Goal: Task Accomplishment & Management: Complete application form

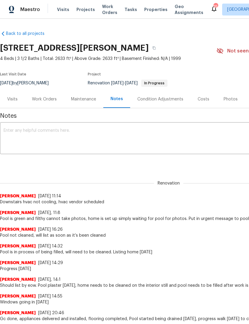
click at [111, 10] on span "Work Orders" at bounding box center [109, 10] width 15 height 12
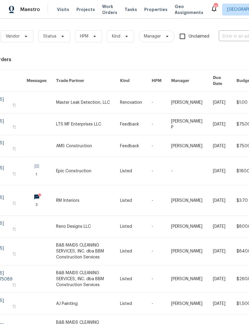
scroll to position [5, 44]
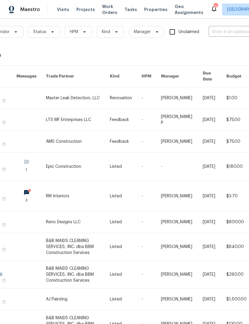
click at [223, 36] on input "text" at bounding box center [238, 31] width 60 height 9
type input "9921"
click at [217, 50] on li "[STREET_ADDRESS]" at bounding box center [209, 46] width 76 height 10
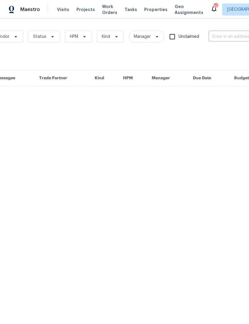
type input "[STREET_ADDRESS]"
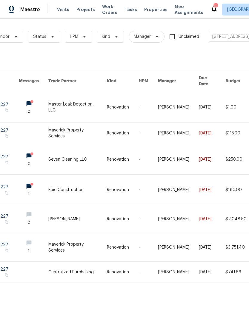
click at [89, 98] on link at bounding box center [77, 107] width 58 height 30
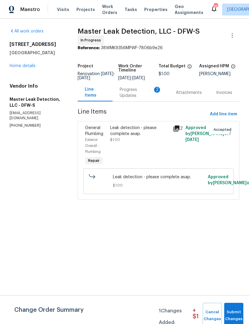
click at [133, 99] on div "Progress Updates 2" at bounding box center [141, 93] width 42 height 12
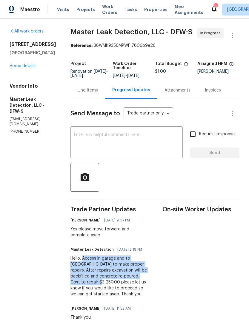
copy div "Access in garage and to manifold to make proper repairs. After repairs excavati…"
click at [95, 93] on div "Line Items" at bounding box center [88, 90] width 20 height 6
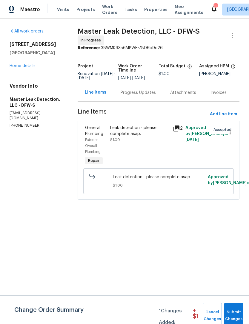
click at [151, 149] on div "Leak detection - please complete asap. $1.00" at bounding box center [139, 145] width 63 height 45
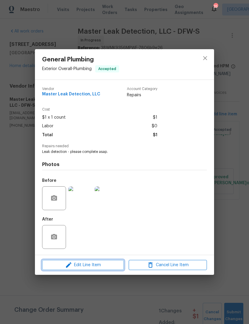
click at [112, 265] on span "Edit Line Item" at bounding box center [83, 265] width 78 height 7
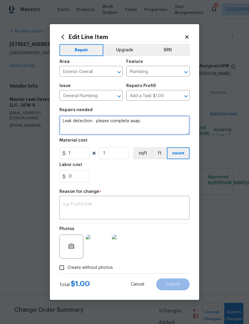
click at [78, 118] on textarea "Leak detection - please complete asap." at bounding box center [124, 125] width 130 height 19
click at [76, 125] on textarea "Leak detection - please complete asap." at bounding box center [124, 125] width 130 height 19
click at [81, 124] on textarea "Leak detection - please complete asap." at bounding box center [124, 125] width 130 height 19
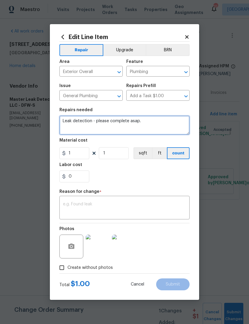
paste textarea "Access in garage and to manifold to make proper repairs. After repairs excavati…"
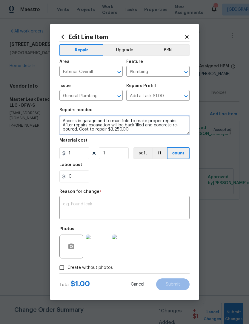
type textarea "Access in garage and to manifold to make proper repairs. After repairs excavati…"
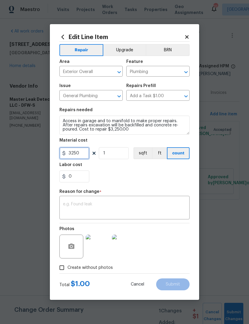
type input "3250"
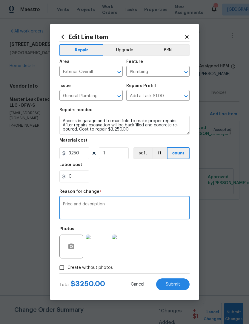
type textarea "Price and description"
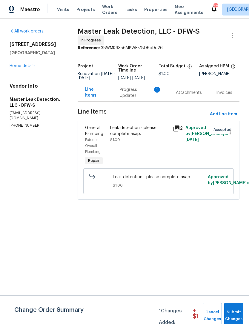
click at [170, 152] on div "Leak detection - please complete asap. $1.00" at bounding box center [139, 145] width 63 height 45
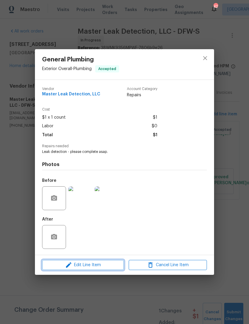
click at [109, 267] on span "Edit Line Item" at bounding box center [83, 265] width 78 height 7
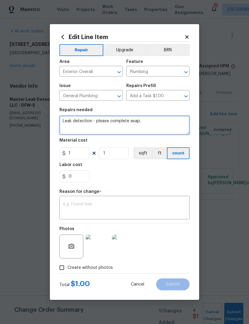
click at [63, 118] on textarea "Leak detection - please complete asap." at bounding box center [124, 125] width 130 height 19
click at [68, 117] on textarea "Leak detection - please complete asap." at bounding box center [124, 125] width 130 height 19
paste textarea "Access in garage and to manifold to make proper repairs. After repairs excavati…"
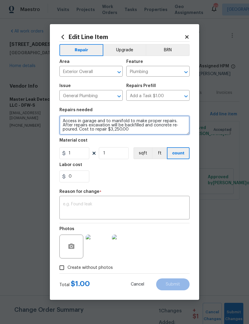
type textarea "Access in garage and to manifold to make proper repairs. After repairs excavati…"
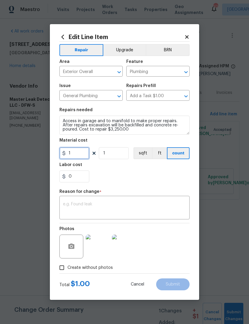
click at [76, 151] on input "1" at bounding box center [74, 153] width 30 height 12
click at [82, 154] on input "1" at bounding box center [74, 153] width 30 height 12
type input "3250"
click at [163, 212] on textarea at bounding box center [124, 208] width 123 height 13
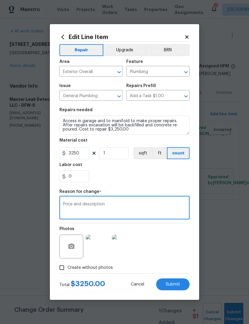
type textarea "Price and description"
click at [168, 190] on div "Repair Upgrade BRN Area Exterior Overall ​ Feature Plumbing ​ Issue General Plu…" at bounding box center [124, 158] width 130 height 232
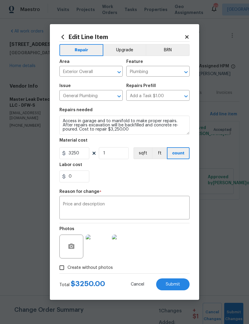
click at [172, 288] on button "Submit" at bounding box center [172, 285] width 33 height 12
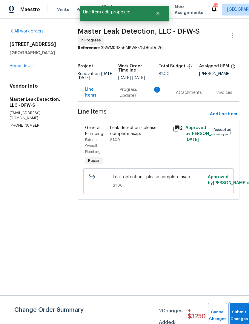
click at [235, 312] on button "Submit Changes" at bounding box center [238, 316] width 19 height 26
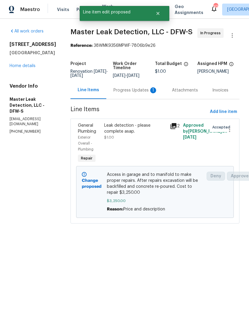
click at [24, 68] on link "Home details" at bounding box center [23, 66] width 26 height 4
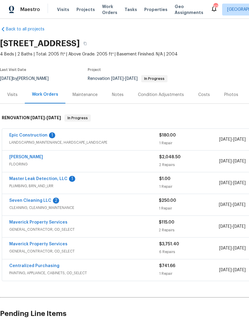
scroll to position [5, 0]
click at [33, 163] on span "FLOORING" at bounding box center [84, 164] width 150 height 6
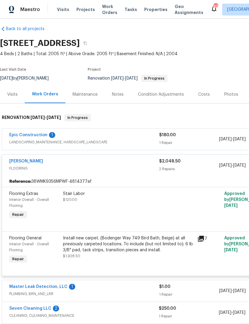
click at [107, 7] on span "Work Orders" at bounding box center [109, 10] width 15 height 12
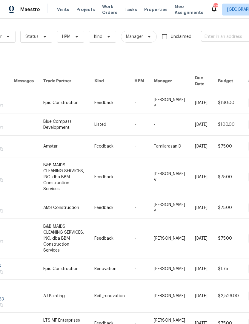
scroll to position [0, 49]
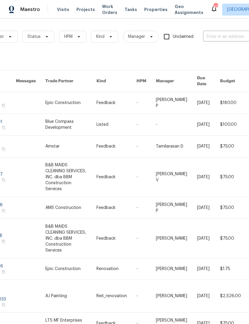
click at [238, 35] on input "text" at bounding box center [233, 36] width 60 height 9
type input "321 be"
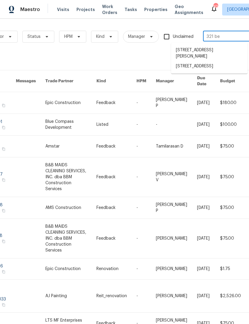
click at [214, 68] on li "321 Beacon Hill Dr, Allen, TX 75013" at bounding box center [209, 66] width 76 height 10
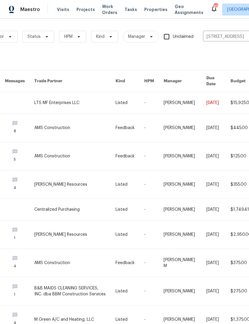
click at [65, 97] on link at bounding box center [74, 102] width 81 height 21
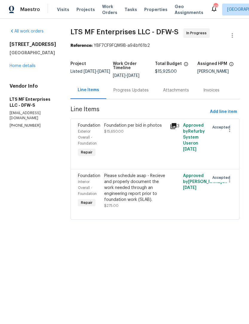
click at [28, 68] on link "Home details" at bounding box center [23, 66] width 26 height 4
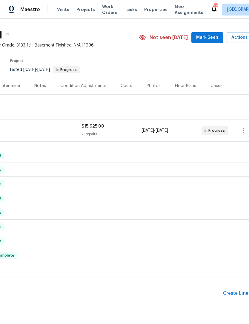
scroll to position [14, 78]
click at [236, 294] on div "Create Line Item" at bounding box center [240, 293] width 37 height 6
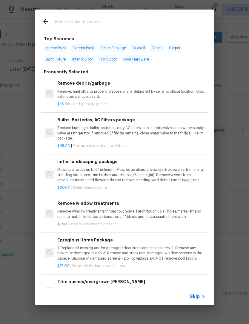
click at [150, 24] on input "text" at bounding box center [116, 22] width 126 height 9
type input "Drywa"
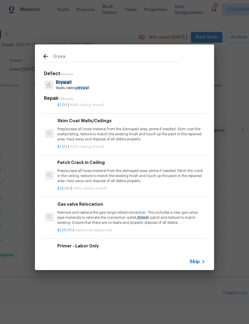
scroll to position [229, 0]
click at [137, 172] on p "Prep/scrape all loose material from the damaged area; prime if needed. Patch th…" at bounding box center [131, 175] width 148 height 15
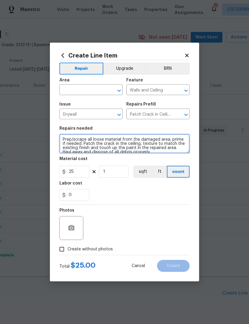
click at [66, 139] on textarea "Prep/scrape all loose material from the damaged area; prime if needed. Patch th…" at bounding box center [124, 143] width 130 height 19
click at [66, 138] on textarea "Prep/scrape all loose material from the damaged area; prime if needed. Patch th…" at bounding box center [124, 143] width 130 height 19
click at [76, 142] on textarea "Prep/scrape all loose material from the damaged area; prime if needed. Patch th…" at bounding box center [124, 143] width 130 height 19
click at [75, 142] on textarea "Prep/scrape all loose material from the damaged area; prime if needed. Patch th…" at bounding box center [124, 143] width 130 height 19
click at [90, 142] on textarea "Prep/scrape all loose material from the damaged area; prime if needed. Patch th…" at bounding box center [124, 143] width 130 height 19
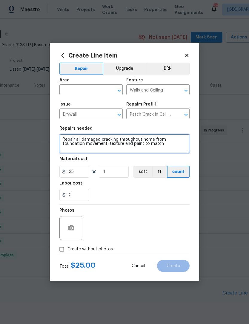
type textarea "Repair all damaged cracking throughout home from foundation movement, texture a…"
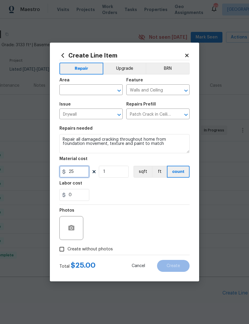
click at [82, 174] on input "25" at bounding box center [74, 172] width 30 height 12
click at [82, 173] on input "25" at bounding box center [74, 172] width 30 height 12
type input "1250"
click at [154, 203] on section "Repairs needed Repair all damaged cracking throughout home from foundation move…" at bounding box center [124, 164] width 130 height 82
click at [77, 229] on button "button" at bounding box center [71, 228] width 14 height 14
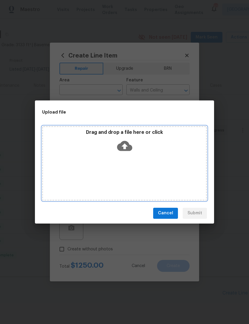
click at [137, 149] on div "Drag and drop a file here or click" at bounding box center [124, 142] width 163 height 26
click at [123, 143] on icon at bounding box center [124, 146] width 15 height 10
click at [137, 152] on div "Drag and drop a file here or click" at bounding box center [124, 142] width 163 height 26
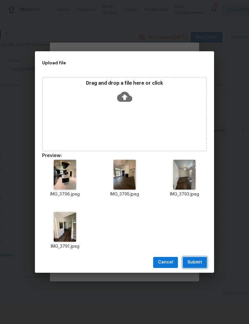
click at [200, 263] on span "Submit" at bounding box center [194, 262] width 15 height 7
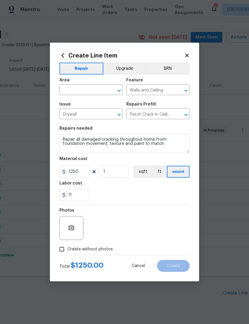
click at [92, 99] on span "Issue Drywall ​" at bounding box center [90, 111] width 63 height 24
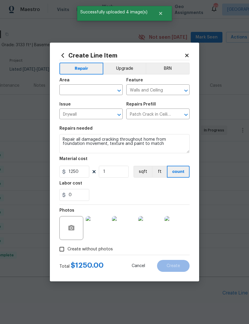
click at [93, 93] on input "text" at bounding box center [82, 90] width 47 height 9
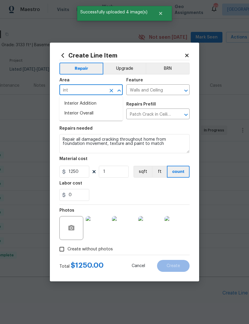
click at [95, 115] on li "Interior Overall" at bounding box center [90, 114] width 63 height 10
type input "Interior Overall"
click at [178, 200] on div "0" at bounding box center [124, 195] width 130 height 12
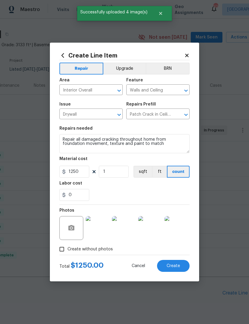
click at [177, 267] on span "Create" at bounding box center [172, 266] width 13 height 4
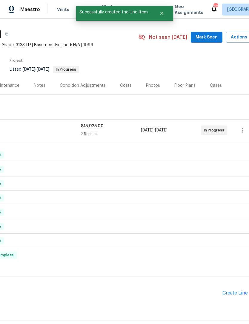
click at [230, 296] on div "Create Line Item" at bounding box center [240, 293] width 37 height 6
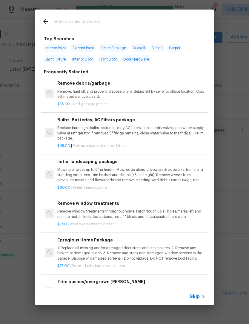
click at [134, 24] on input "text" at bounding box center [116, 22] width 126 height 9
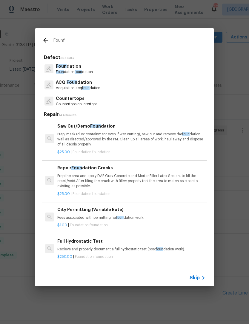
type input "Founfa"
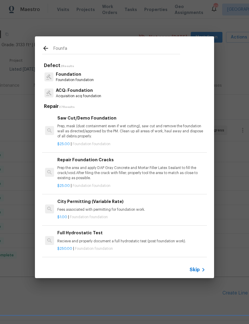
click at [84, 72] on p "Foundation" at bounding box center [75, 74] width 38 height 6
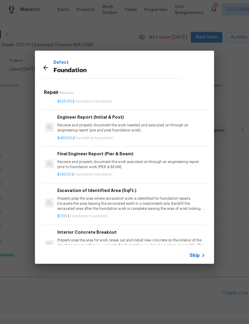
scroll to position [237, 0]
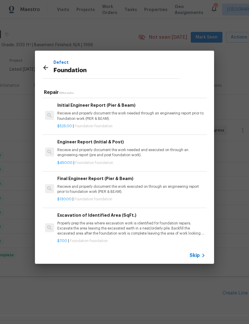
click at [46, 70] on icon at bounding box center [45, 67] width 7 height 7
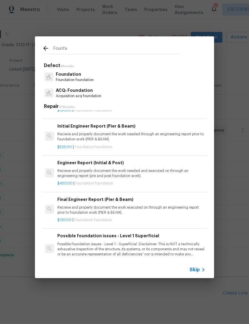
click at [90, 51] on input "Founfa" at bounding box center [116, 49] width 126 height 9
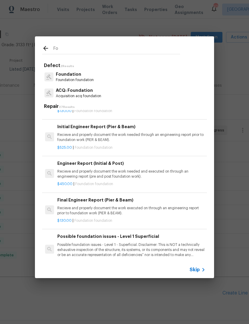
type input "F"
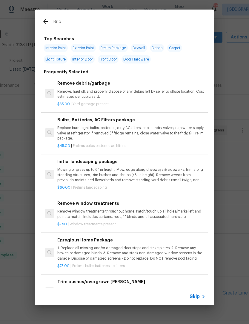
type input "Brick"
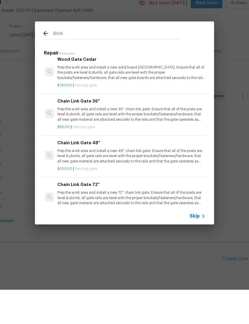
scroll to position [544, 0]
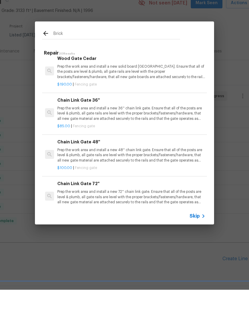
click at [193, 248] on span "Skip" at bounding box center [194, 251] width 10 height 6
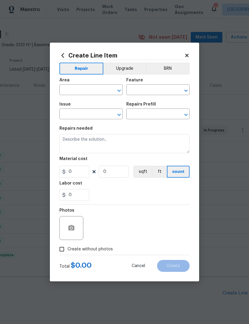
click at [105, 89] on input "text" at bounding box center [82, 90] width 47 height 9
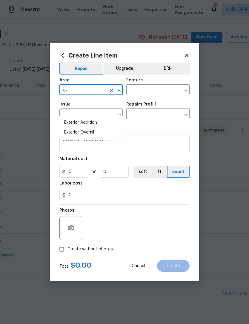
click at [109, 128] on li "Exterior Overall" at bounding box center [90, 133] width 63 height 10
type input "Exterior Overall"
click at [158, 87] on input "text" at bounding box center [149, 90] width 47 height 9
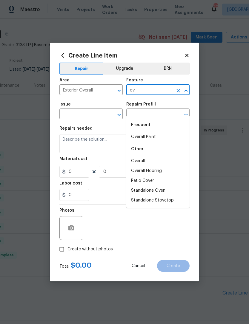
click at [161, 156] on li "Overall" at bounding box center [157, 161] width 63 height 10
type input "Overall"
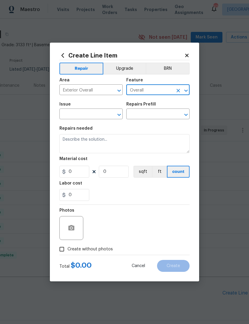
click at [102, 115] on input "text" at bounding box center [82, 114] width 47 height 9
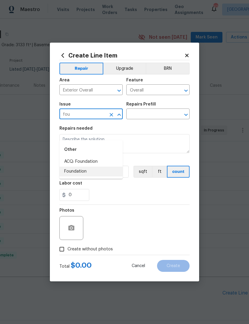
click at [105, 167] on li "Foundation" at bounding box center [90, 172] width 63 height 10
type input "Foundation"
click at [168, 115] on input "text" at bounding box center [149, 114] width 47 height 9
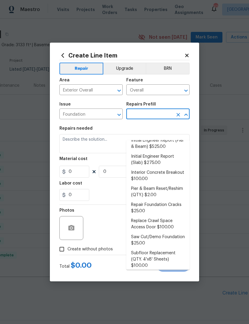
scroll to position [145, 0]
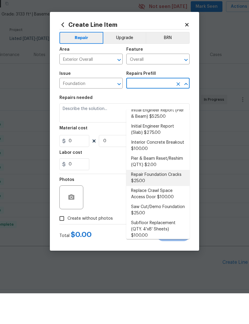
click at [178, 201] on li "Repair Foundation Cracks $25.00" at bounding box center [157, 209] width 63 height 16
type input "Repair Foundation Cracks $25.00"
type input "Foundation"
type textarea "Prep the area and apply DAP Gray Concrete and Mortar Filler Latex Sealant to fi…"
type input "1"
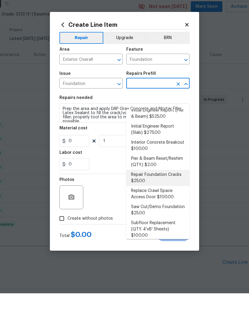
type input "Repair Foundation Cracks $25.00"
type input "25"
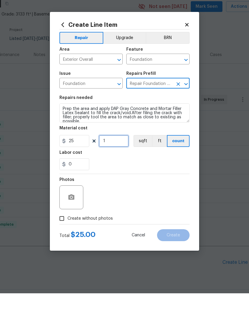
click at [112, 166] on input "1" at bounding box center [114, 172] width 30 height 12
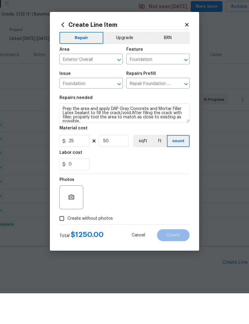
click at [157, 205] on div "Photos" at bounding box center [124, 224] width 130 height 39
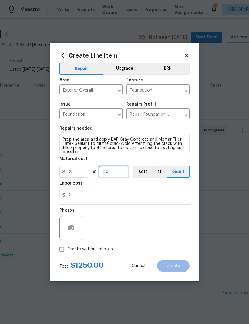
click at [116, 174] on input "50" at bounding box center [114, 172] width 30 height 12
type input "25"
click at [145, 205] on section "Repairs needed Prep the area and apply DAP Gray Concrete and Mortar Filler Late…" at bounding box center [124, 164] width 130 height 82
click at [108, 250] on span "Create without photos" at bounding box center [89, 249] width 45 height 6
click at [67, 250] on input "Create without photos" at bounding box center [61, 249] width 11 height 11
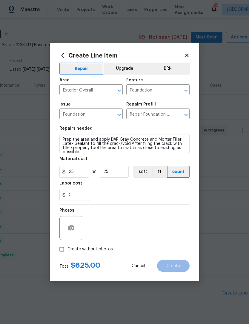
checkbox input "true"
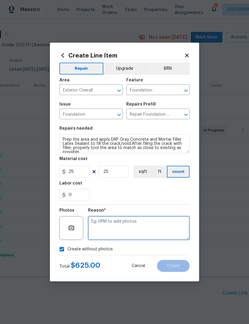
click at [145, 230] on textarea at bounding box center [138, 228] width 101 height 24
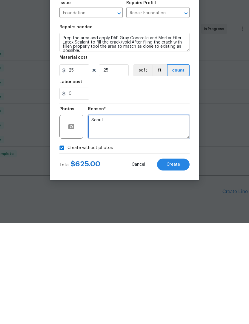
type textarea "Scout"
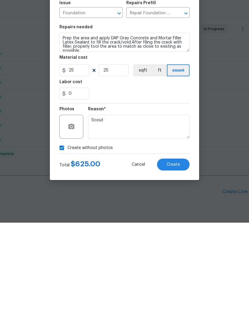
click at [177, 260] on button "Create" at bounding box center [173, 266] width 33 height 12
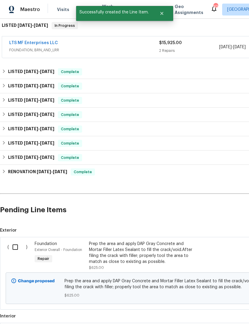
scroll to position [97, 0]
click at [16, 241] on input "checkbox" at bounding box center [17, 247] width 17 height 13
checkbox input "true"
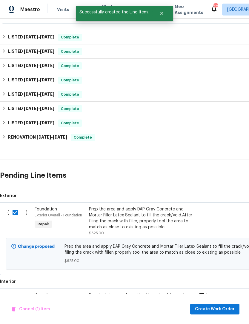
scroll to position [132, 0]
click at [14, 292] on input "checkbox" at bounding box center [17, 298] width 17 height 13
checkbox input "true"
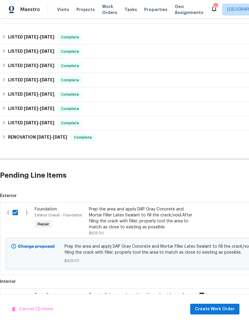
click at [190, 311] on div "Cancel (2) Items Create Work Order" at bounding box center [124, 309] width 249 height 30
click at [216, 309] on span "Create Work Order" at bounding box center [215, 309] width 40 height 7
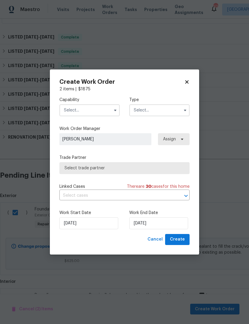
click at [98, 109] on input "text" at bounding box center [89, 110] width 60 height 12
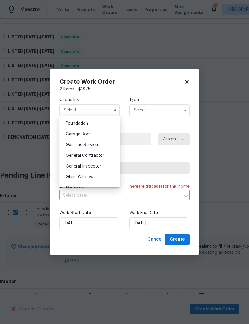
scroll to position [255, 0]
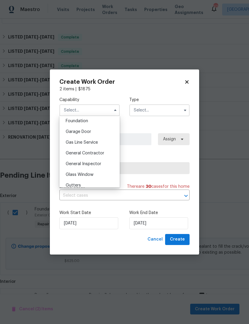
click at [109, 150] on div "General Contractor" at bounding box center [89, 153] width 57 height 11
type input "General Contractor"
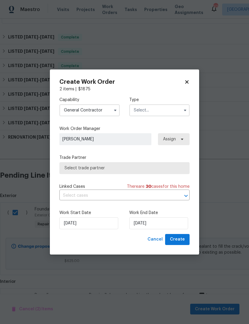
click at [165, 114] on input "text" at bounding box center [159, 110] width 60 height 12
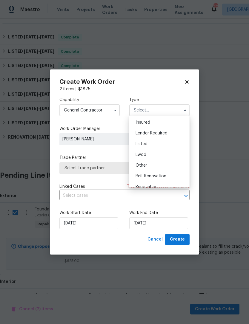
scroll to position [29, 0]
click at [168, 150] on div "Listed" at bounding box center [159, 147] width 57 height 11
type input "Listed"
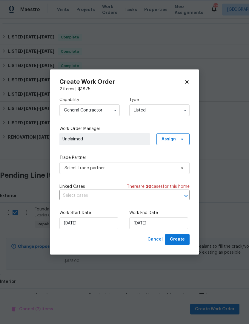
scroll to position [0, 0]
click at [177, 136] on span "Assign" at bounding box center [172, 139] width 33 height 12
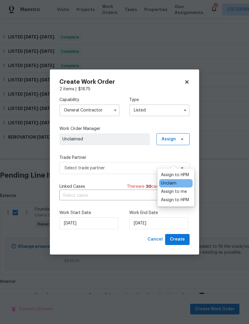
click at [174, 172] on div "Assign to HPM" at bounding box center [175, 175] width 28 height 6
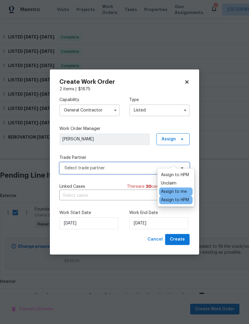
click at [131, 173] on span "Select trade partner" at bounding box center [124, 168] width 130 height 12
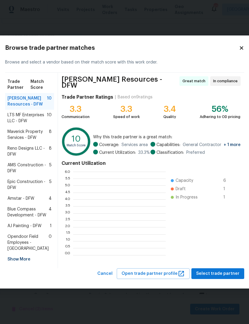
scroll to position [84, 92]
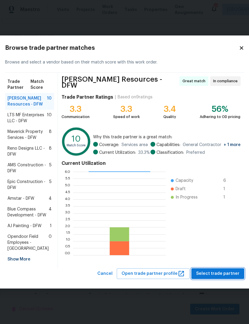
click at [222, 278] on span "Select trade partner" at bounding box center [217, 273] width 43 height 7
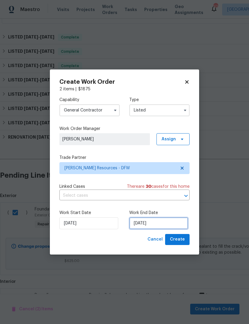
click at [169, 223] on input "[DATE]" at bounding box center [158, 223] width 59 height 12
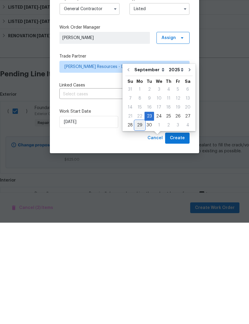
click at [137, 222] on div "29" at bounding box center [140, 226] width 10 height 8
type input "9/29/2025"
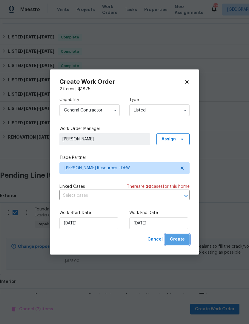
click at [180, 243] on span "Create" at bounding box center [177, 239] width 15 height 7
checkbox input "false"
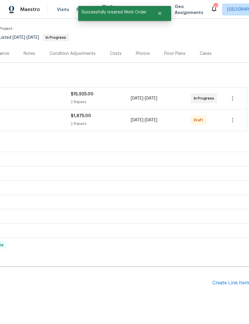
scroll to position [46, 88]
click at [236, 113] on button "button" at bounding box center [232, 120] width 14 height 14
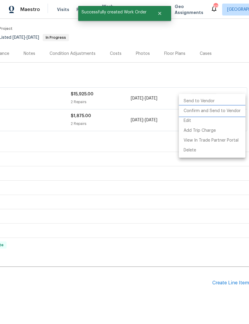
click at [231, 109] on li "Confirm and Send to Vendor" at bounding box center [212, 111] width 67 height 10
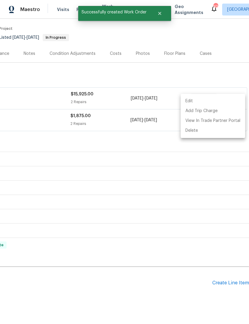
click at [159, 61] on div at bounding box center [124, 162] width 249 height 324
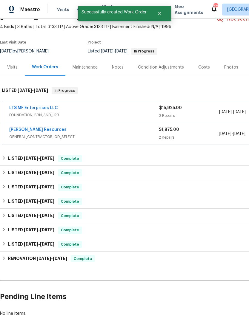
scroll to position [32, 0]
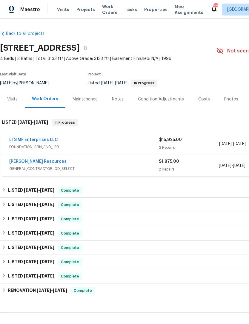
click at [44, 163] on link "[PERSON_NAME] Resources" at bounding box center [37, 162] width 57 height 4
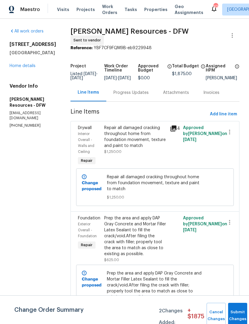
click at [135, 98] on div "Progress Updates" at bounding box center [131, 93] width 50 height 18
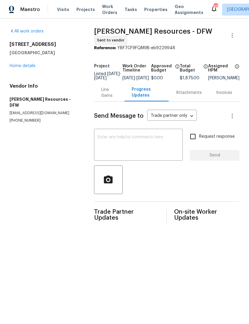
click at [150, 146] on textarea at bounding box center [138, 145] width 81 height 21
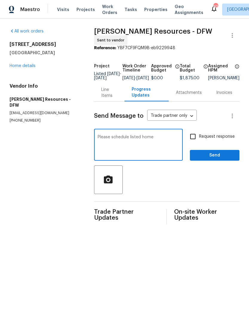
click at [123, 138] on textarea "Please schedule listed home" at bounding box center [138, 145] width 81 height 21
click at [135, 132] on div "Please schedule listed home x ​" at bounding box center [138, 145] width 89 height 30
click at [139, 137] on textarea "Please schedule listed home" at bounding box center [138, 145] width 81 height 21
type textarea "Please schedule this is a listed home"
click at [223, 159] on span "Send" at bounding box center [214, 155] width 40 height 7
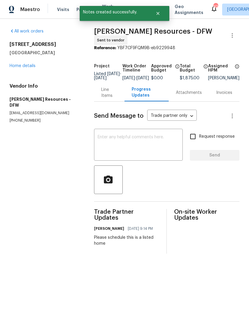
click at [23, 66] on link "Home details" at bounding box center [23, 66] width 26 height 4
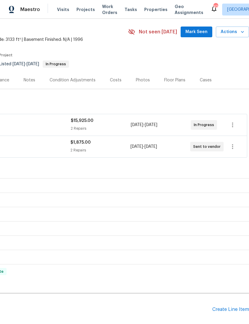
scroll to position [19, 88]
click at [233, 36] on button "Actions" at bounding box center [232, 32] width 33 height 11
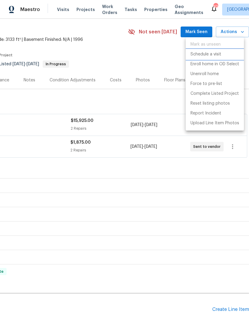
click at [218, 52] on p "Schedule a visit" at bounding box center [205, 54] width 31 height 6
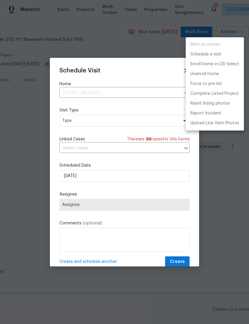
click at [142, 209] on div at bounding box center [124, 162] width 249 height 324
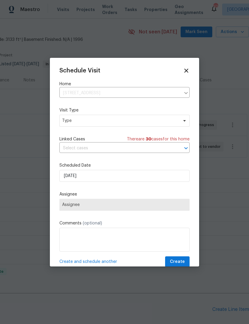
click at [103, 204] on span "Assignee" at bounding box center [124, 204] width 125 height 5
click at [109, 120] on span "Type" at bounding box center [120, 121] width 116 height 6
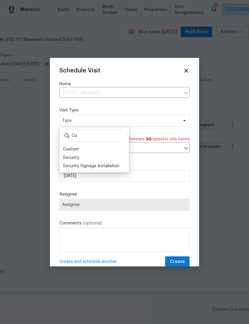
type input "Cu"
click at [86, 149] on div "Custom" at bounding box center [94, 149] width 66 height 8
click at [75, 151] on div "Custom" at bounding box center [71, 149] width 16 height 6
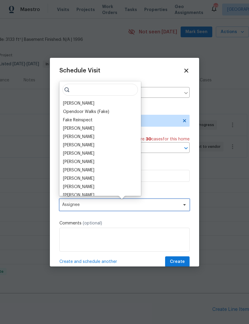
click at [83, 204] on span "Assignee" at bounding box center [120, 204] width 117 height 5
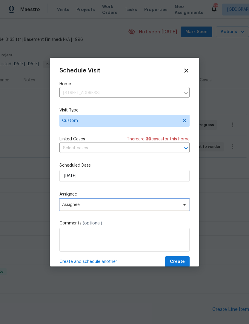
click at [85, 207] on span "Assignee" at bounding box center [120, 204] width 117 height 5
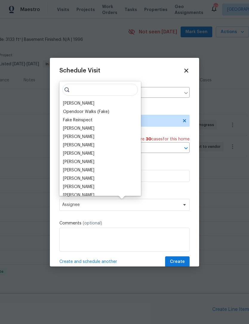
click at [82, 102] on div "[PERSON_NAME]" at bounding box center [78, 103] width 31 height 6
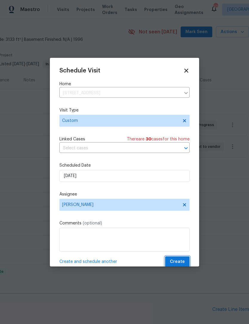
click at [181, 262] on span "Create" at bounding box center [177, 261] width 15 height 7
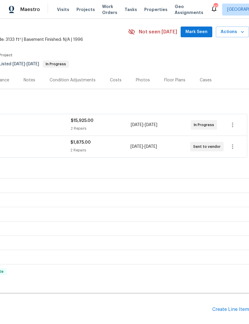
scroll to position [0, 88]
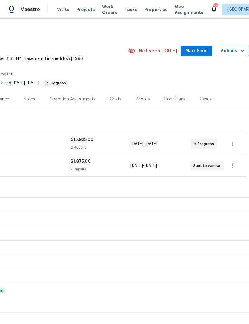
click at [233, 34] on div "Back to all projects 321 Beacon Hill Dr, Allen, TX 75013 4 Beds | 3 Baths | Tot…" at bounding box center [80, 189] width 337 height 327
click at [236, 33] on div "Back to all projects 321 Beacon Hill Dr, Allen, TX 75013 4 Beds | 3 Baths | Tot…" at bounding box center [80, 189] width 337 height 327
click at [230, 33] on div "Back to all projects 321 Beacon Hill Dr, Allen, TX 75013 4 Beds | 3 Baths | Tot…" at bounding box center [80, 189] width 337 height 327
click at [233, 32] on div "Back to all projects 321 Beacon Hill Dr, Allen, TX 75013 4 Beds | 3 Baths | Tot…" at bounding box center [80, 189] width 337 height 327
click at [234, 32] on div "Back to all projects 321 Beacon Hill Dr, Allen, TX 75013 4 Beds | 3 Baths | Tot…" at bounding box center [80, 189] width 337 height 327
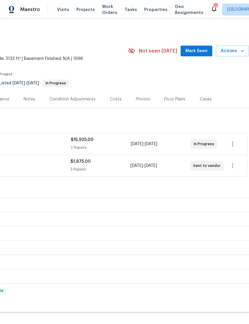
click at [228, 33] on div "Back to all projects 321 Beacon Hill Dr, Allen, TX 75013 4 Beds | 3 Baths | Tot…" at bounding box center [80, 189] width 337 height 327
click at [239, 29] on div "Back to all projects 321 Beacon Hill Dr, Allen, TX 75013 4 Beds | 3 Baths | Tot…" at bounding box center [80, 189] width 337 height 327
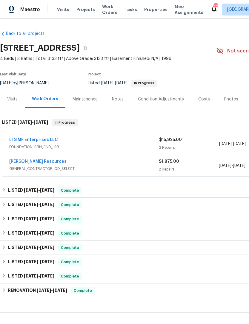
scroll to position [4, 6]
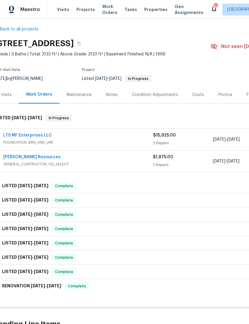
click at [219, 96] on div "Photos" at bounding box center [225, 95] width 14 height 6
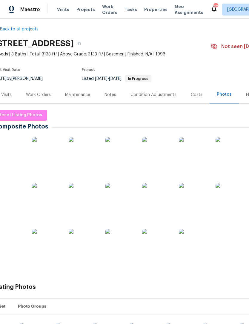
click at [126, 246] on img at bounding box center [120, 244] width 30 height 30
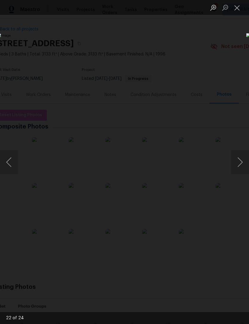
click at [239, 10] on button "Close lightbox" at bounding box center [237, 7] width 12 height 10
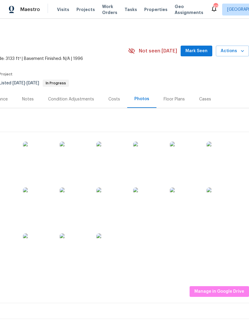
scroll to position [0, 88]
click at [232, 51] on span "Actions" at bounding box center [232, 50] width 24 height 7
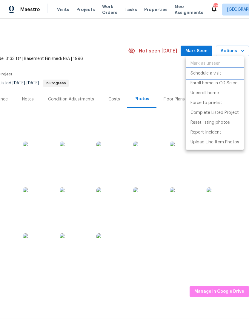
click at [215, 70] on p "Schedule a visit" at bounding box center [205, 73] width 31 height 6
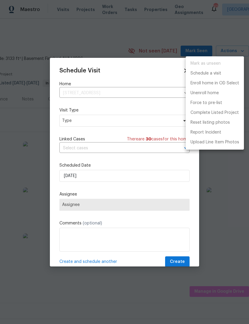
click at [113, 177] on div at bounding box center [124, 162] width 249 height 324
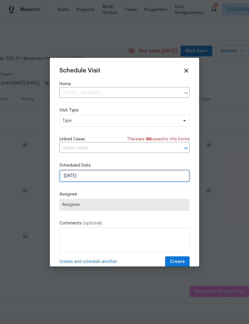
click at [122, 182] on input "[DATE]" at bounding box center [124, 176] width 130 height 12
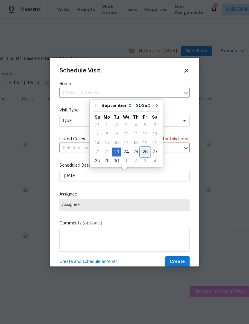
click at [145, 151] on div "26" at bounding box center [145, 152] width 10 height 8
type input "[DATE]"
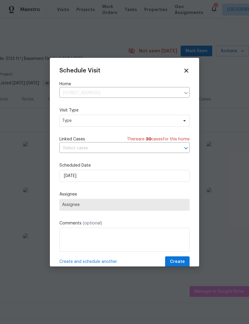
click at [122, 207] on span "Assignee" at bounding box center [124, 204] width 125 height 5
click at [99, 120] on span "Type" at bounding box center [120, 121] width 116 height 6
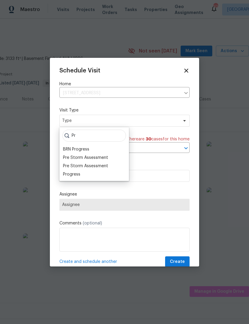
type input "Pr"
click at [77, 177] on div "Progress" at bounding box center [71, 174] width 17 height 6
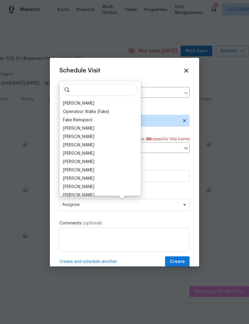
click at [84, 103] on div "[PERSON_NAME]" at bounding box center [78, 103] width 31 height 6
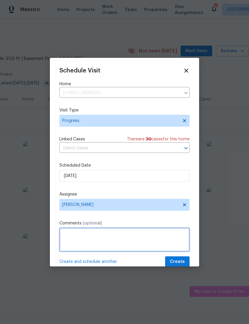
click at [153, 234] on textarea at bounding box center [124, 240] width 130 height 24
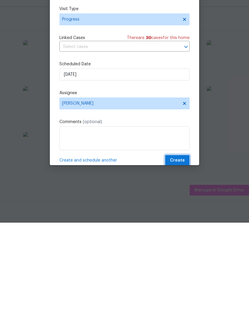
click at [180, 258] on span "Create" at bounding box center [177, 261] width 15 height 7
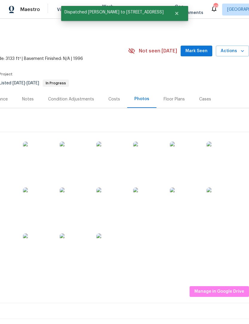
scroll to position [0, 0]
click at [174, 16] on button "Close" at bounding box center [177, 13] width 20 height 12
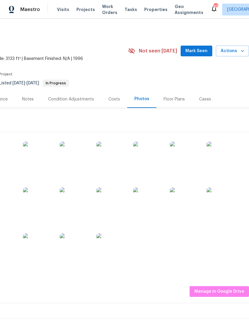
click at [105, 13] on span "Work Orders" at bounding box center [109, 10] width 15 height 12
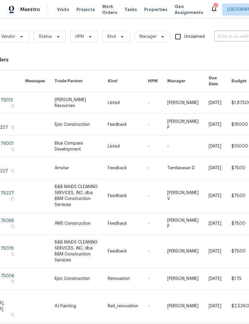
scroll to position [0, 38]
click at [60, 10] on span "Visits" at bounding box center [63, 10] width 12 height 6
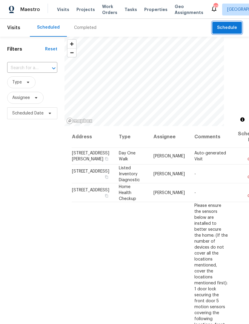
click at [235, 33] on button "Schedule" at bounding box center [227, 28] width 30 height 12
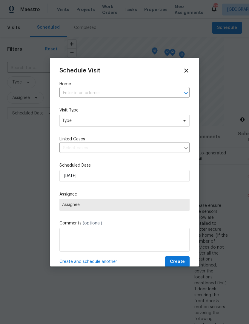
click at [116, 95] on input "text" at bounding box center [115, 93] width 113 height 9
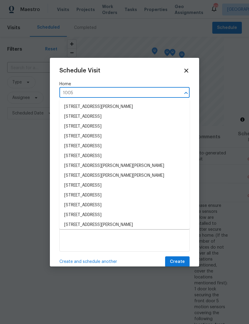
type input "1005 l"
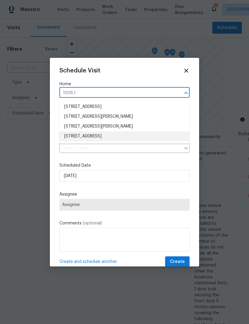
click at [122, 136] on li "1005 Lake Hollow Dr, Little Elm, TX 75068" at bounding box center [124, 137] width 130 height 10
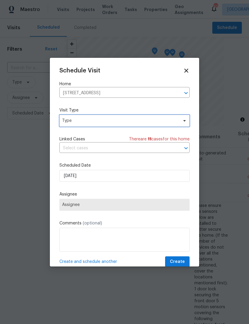
click at [121, 121] on span "Type" at bounding box center [120, 121] width 116 height 6
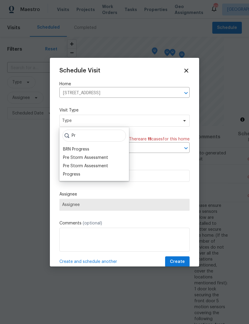
type input "Pr"
click at [87, 175] on div "Progress" at bounding box center [94, 174] width 66 height 8
click at [75, 173] on div "Progress" at bounding box center [71, 174] width 17 height 6
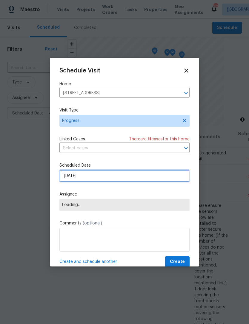
click at [97, 177] on input "[DATE]" at bounding box center [124, 176] width 130 height 12
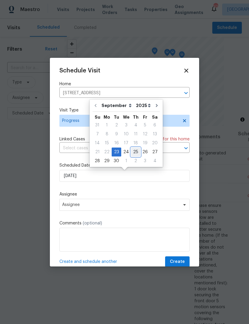
click at [133, 151] on div "25" at bounding box center [135, 152] width 9 height 8
type input "[DATE]"
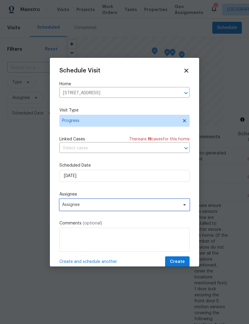
click at [129, 207] on span "Assignee" at bounding box center [120, 204] width 117 height 5
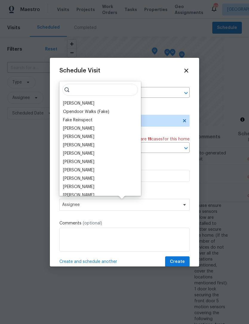
click at [81, 103] on div "[PERSON_NAME]" at bounding box center [78, 103] width 31 height 6
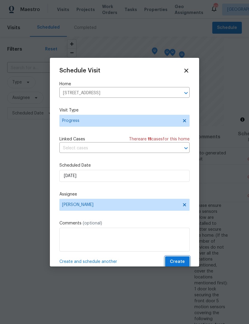
click at [178, 262] on span "Create" at bounding box center [177, 261] width 15 height 7
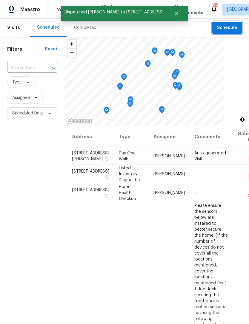
click at [225, 29] on span "Schedule" at bounding box center [227, 27] width 20 height 7
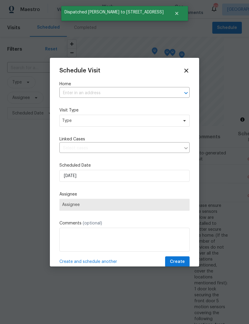
click at [106, 91] on input "text" at bounding box center [115, 93] width 113 height 9
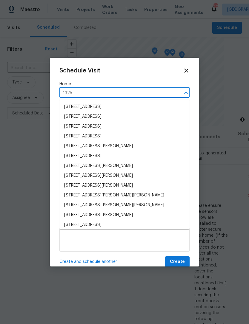
type input "1325 t"
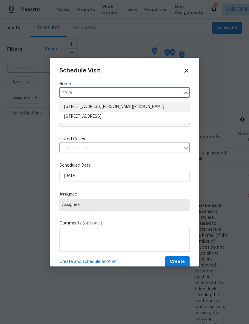
click at [102, 105] on li "1325 Tidwell Ln, Celina, TX 75009" at bounding box center [124, 107] width 130 height 10
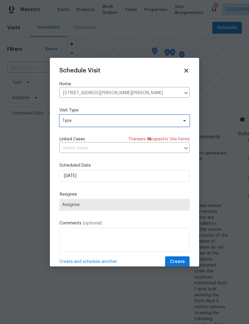
click at [116, 121] on span "Type" at bounding box center [120, 121] width 116 height 6
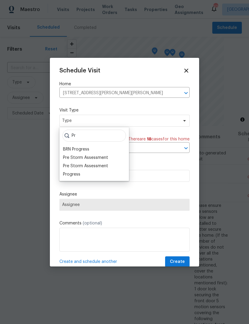
type input "Pr"
click at [82, 174] on div "Progress" at bounding box center [94, 174] width 66 height 8
click at [77, 175] on div "Progress" at bounding box center [71, 174] width 17 height 6
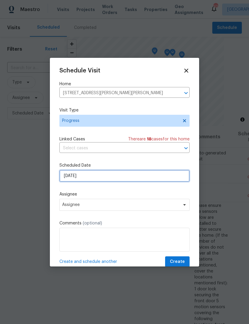
click at [112, 179] on input "[DATE]" at bounding box center [124, 176] width 130 height 12
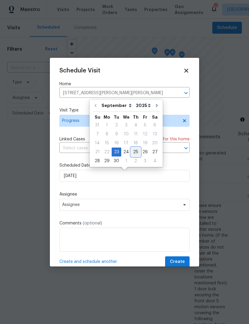
click at [134, 152] on div "25" at bounding box center [135, 152] width 9 height 8
type input "[DATE]"
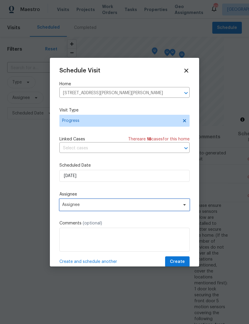
click at [139, 206] on span "Assignee" at bounding box center [120, 204] width 117 height 5
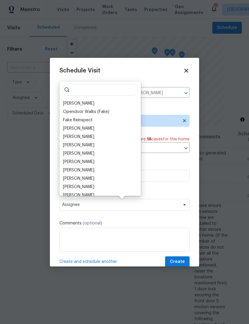
click at [85, 103] on div "[PERSON_NAME]" at bounding box center [78, 103] width 31 height 6
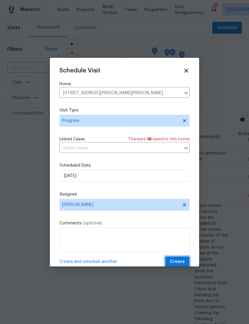
click at [181, 265] on span "Create" at bounding box center [177, 261] width 15 height 7
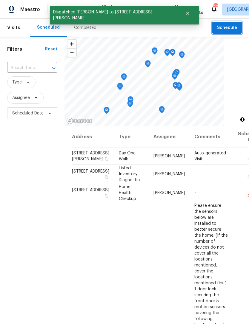
click at [234, 33] on button "Schedule" at bounding box center [227, 28] width 30 height 12
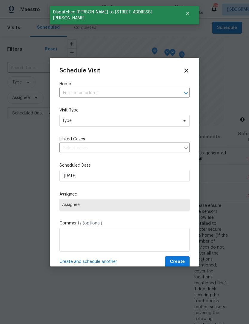
click at [117, 96] on input "text" at bounding box center [115, 93] width 113 height 9
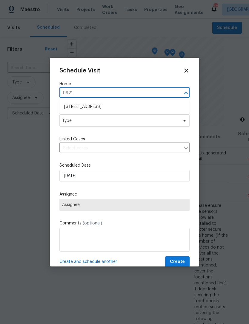
type input "9921"
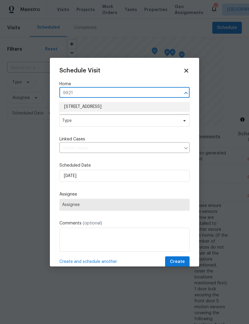
click at [116, 108] on li "[STREET_ADDRESS]" at bounding box center [124, 107] width 130 height 10
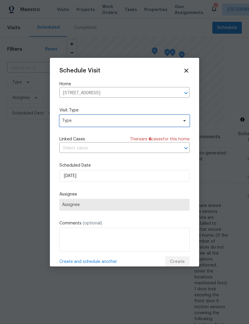
click at [113, 120] on span "Type" at bounding box center [120, 121] width 116 height 6
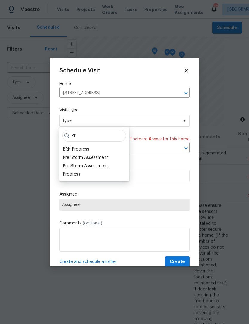
type input "Pr"
click at [79, 175] on div "Progress" at bounding box center [71, 174] width 17 height 6
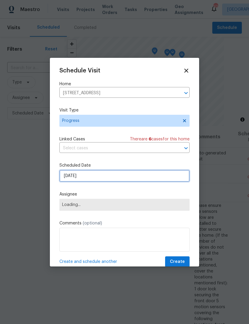
click at [101, 179] on input "[DATE]" at bounding box center [124, 176] width 130 height 12
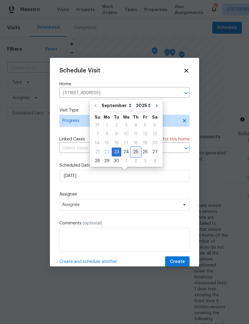
click at [134, 153] on div "25" at bounding box center [135, 152] width 9 height 8
type input "[DATE]"
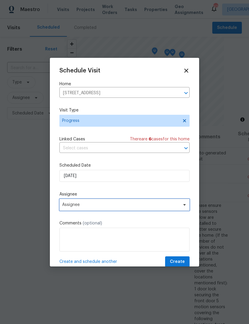
click at [118, 204] on span "Assignee" at bounding box center [120, 204] width 117 height 5
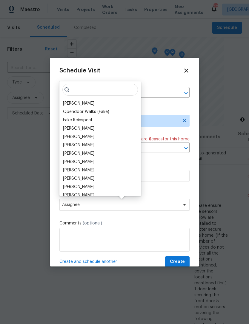
click at [78, 101] on div "[PERSON_NAME]" at bounding box center [78, 103] width 31 height 6
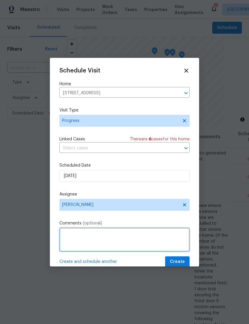
click at [115, 238] on textarea at bounding box center [124, 240] width 130 height 24
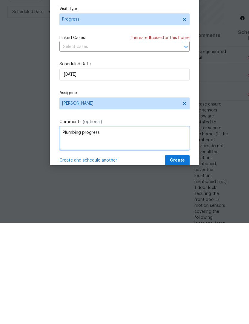
type textarea "Plumbing progress"
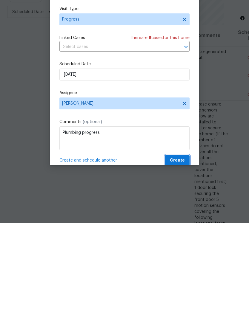
click at [175, 258] on span "Create" at bounding box center [177, 261] width 15 height 7
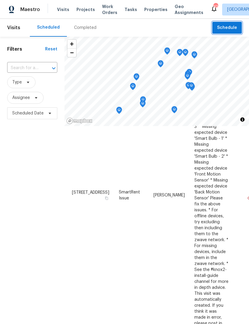
scroll to position [485, 0]
click at [0, 0] on icon at bounding box center [0, 0] width 0 height 0
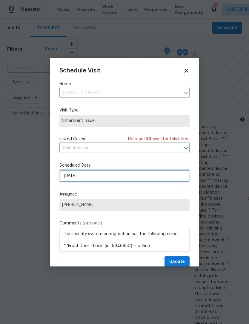
click at [97, 179] on input "9/21/2025" at bounding box center [124, 176] width 130 height 12
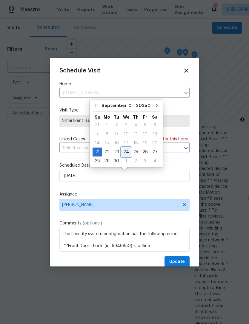
click at [125, 152] on div "24" at bounding box center [126, 152] width 10 height 8
type input "[DATE]"
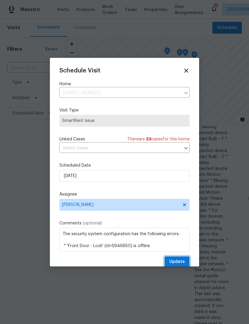
click at [181, 261] on span "Update" at bounding box center [177, 261] width 16 height 7
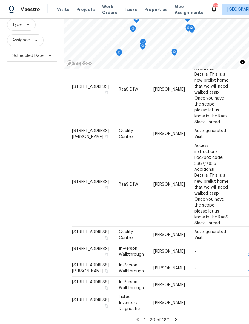
scroll to position [19, 0]
click at [177, 317] on icon at bounding box center [175, 319] width 5 height 5
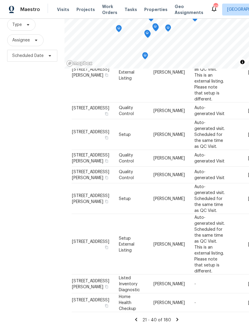
click at [176, 317] on icon at bounding box center [176, 319] width 5 height 5
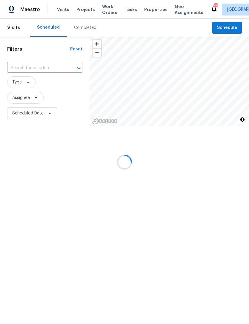
scroll to position [345, 0]
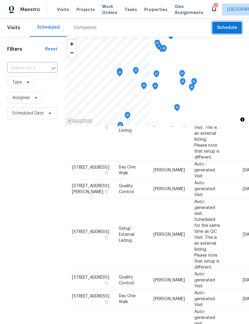
click at [229, 28] on span "Schedule" at bounding box center [227, 27] width 20 height 7
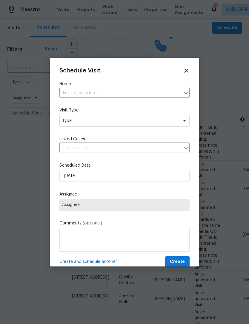
click at [110, 95] on input "text" at bounding box center [115, 93] width 113 height 9
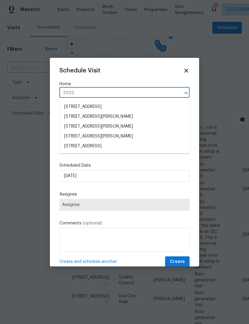
type input "2022 c"
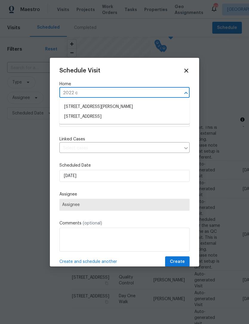
click at [128, 120] on li "2022 Chestnut Rd, Carrollton, TX 75007" at bounding box center [124, 117] width 130 height 10
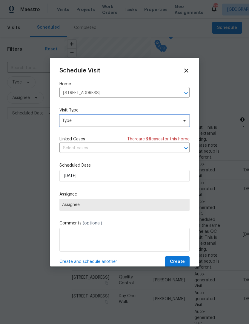
click at [109, 123] on span "Type" at bounding box center [120, 121] width 116 height 6
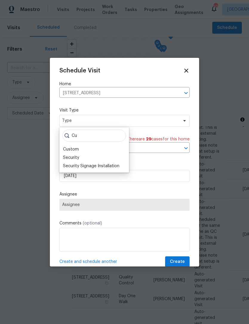
type input "Cu"
click at [78, 148] on div "Custom" at bounding box center [71, 149] width 16 height 6
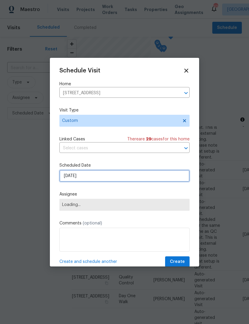
click at [89, 179] on input "[DATE]" at bounding box center [124, 176] width 130 height 12
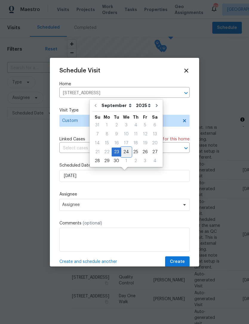
click at [127, 153] on div "24" at bounding box center [126, 152] width 10 height 8
type input "[DATE]"
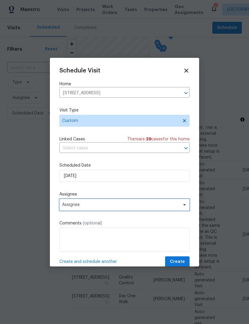
click at [113, 206] on span "Assignee" at bounding box center [120, 204] width 117 height 5
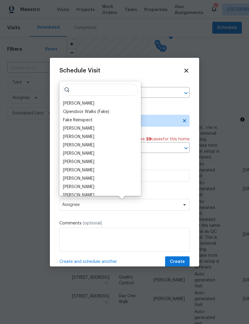
click at [80, 105] on div "[PERSON_NAME]" at bounding box center [78, 103] width 31 height 6
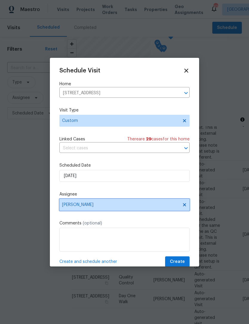
click at [95, 207] on span "[PERSON_NAME]" at bounding box center [120, 204] width 117 height 5
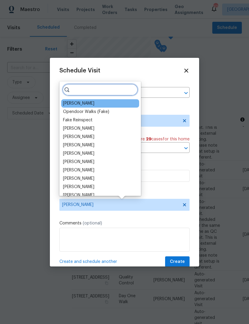
click at [88, 93] on input "search" at bounding box center [99, 90] width 75 height 12
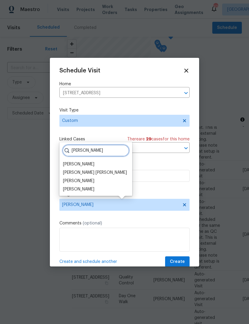
type input "Ali"
click at [87, 165] on div "[PERSON_NAME]" at bounding box center [78, 164] width 31 height 6
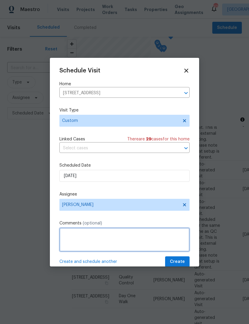
click at [103, 238] on textarea at bounding box center [124, 240] width 130 height 24
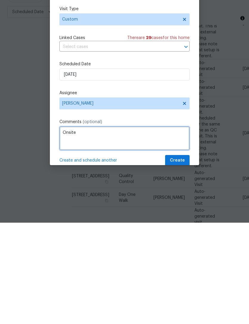
type textarea "Onsite"
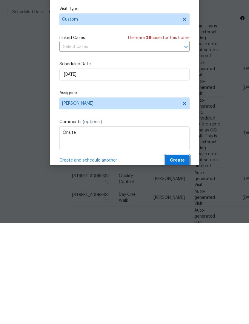
click at [183, 258] on span "Create" at bounding box center [177, 261] width 15 height 7
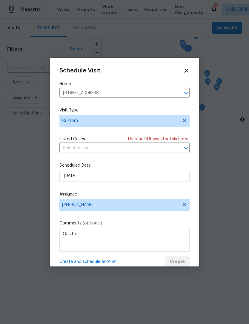
scroll to position [0, 0]
